Goal: Find specific page/section: Find specific page/section

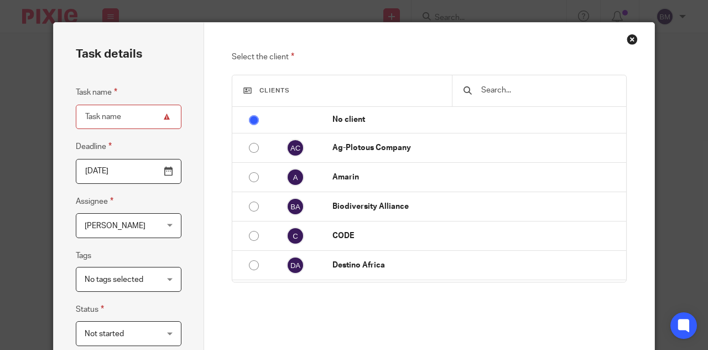
click at [627, 38] on div "Close this dialog window" at bounding box center [632, 39] width 11 height 11
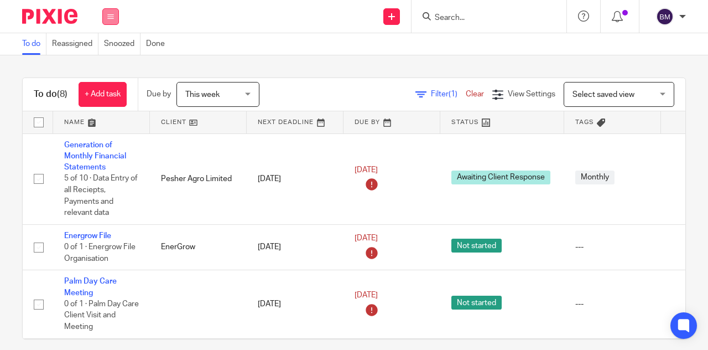
click at [110, 15] on icon at bounding box center [110, 16] width 7 height 7
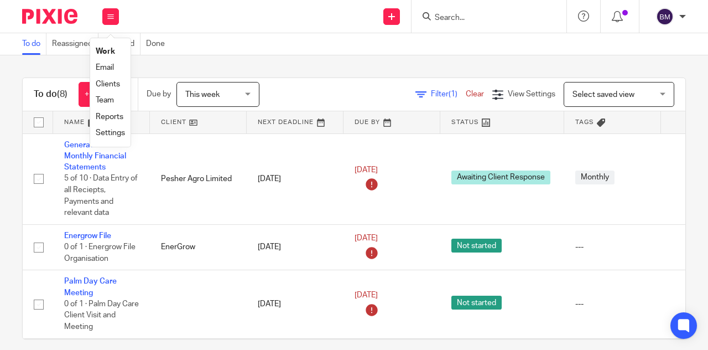
click at [114, 87] on link "Clients" at bounding box center [108, 84] width 24 height 8
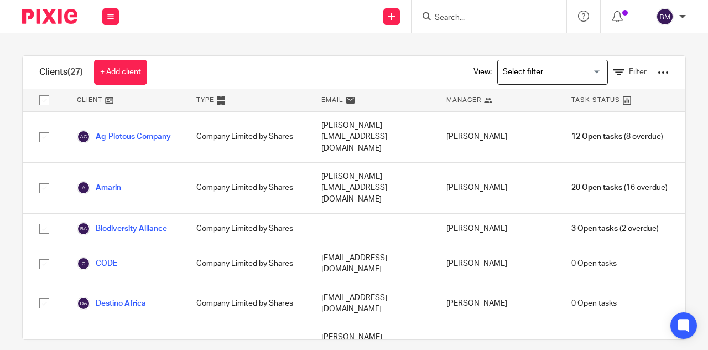
click at [458, 12] on form at bounding box center [493, 16] width 118 height 14
click at [428, 15] on icon at bounding box center [427, 16] width 8 height 8
click at [455, 16] on input "Search" at bounding box center [484, 18] width 100 height 10
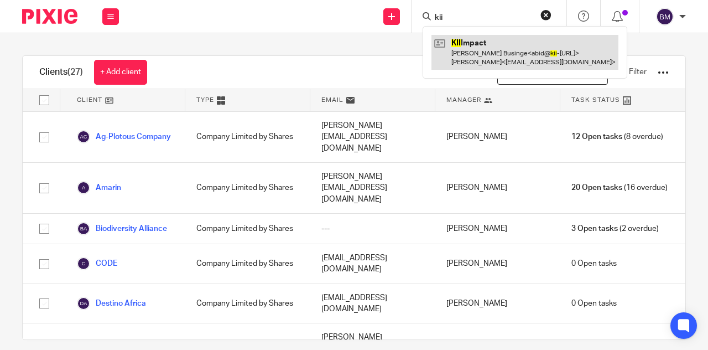
type input "kii"
click at [497, 53] on link at bounding box center [525, 52] width 187 height 34
